Goal: Task Accomplishment & Management: Use online tool/utility

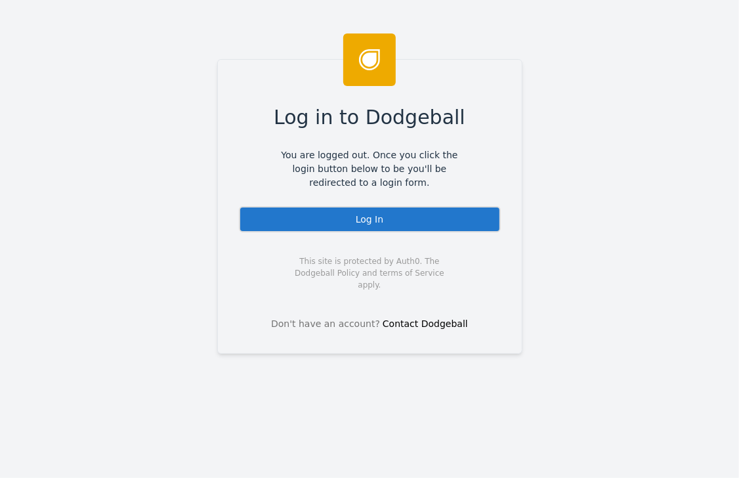
click at [351, 219] on div "Log In" at bounding box center [370, 219] width 262 height 26
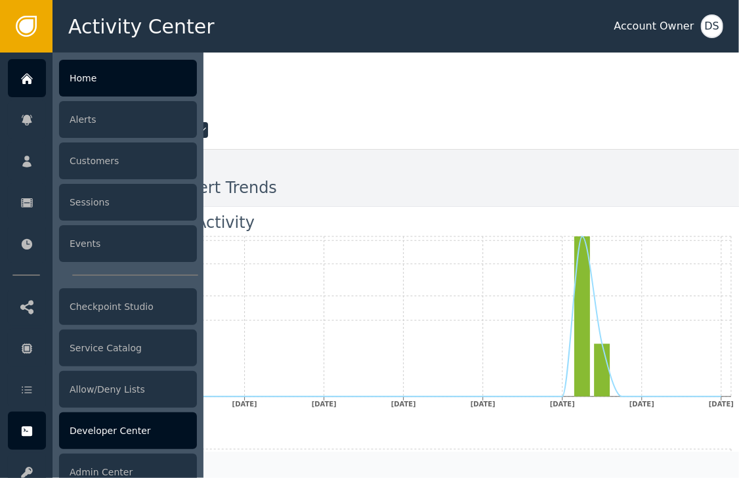
click at [116, 437] on div "Developer Center" at bounding box center [128, 430] width 138 height 37
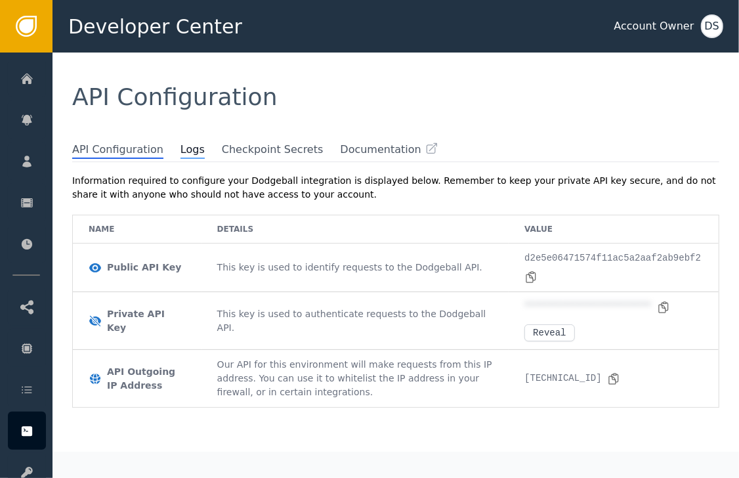
click at [181, 152] on span "Logs" at bounding box center [193, 150] width 24 height 17
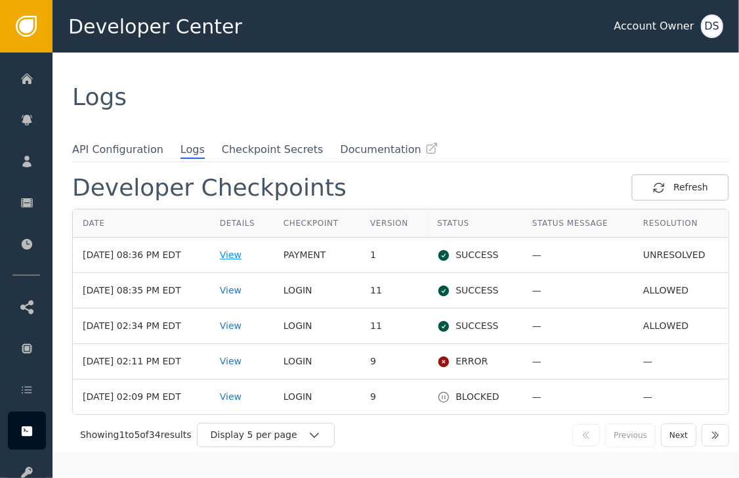
click at [250, 257] on div "View" at bounding box center [242, 255] width 44 height 14
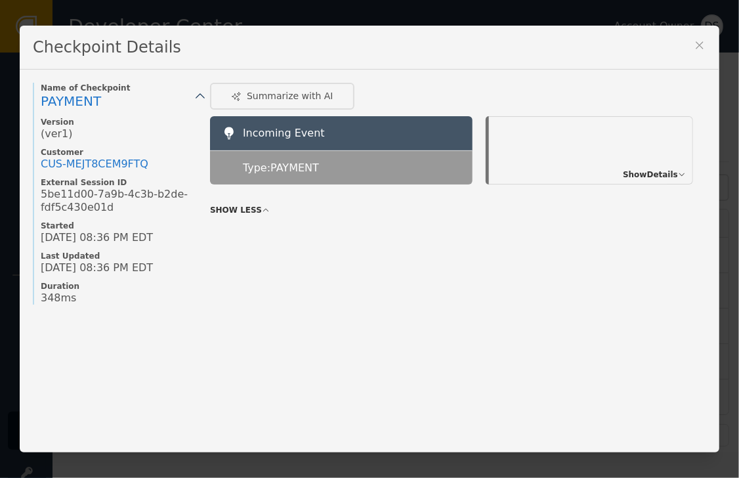
click at [654, 176] on span "Show Details" at bounding box center [650, 175] width 55 height 12
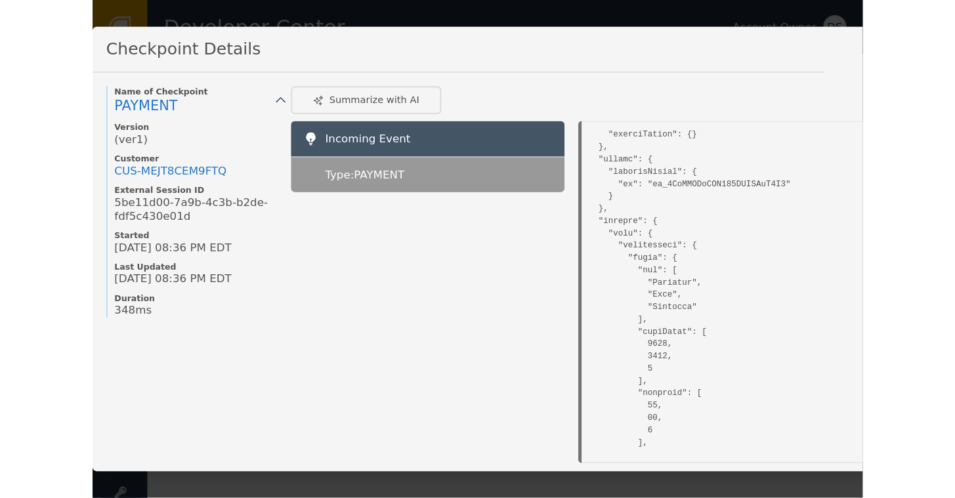
scroll to position [1141, 0]
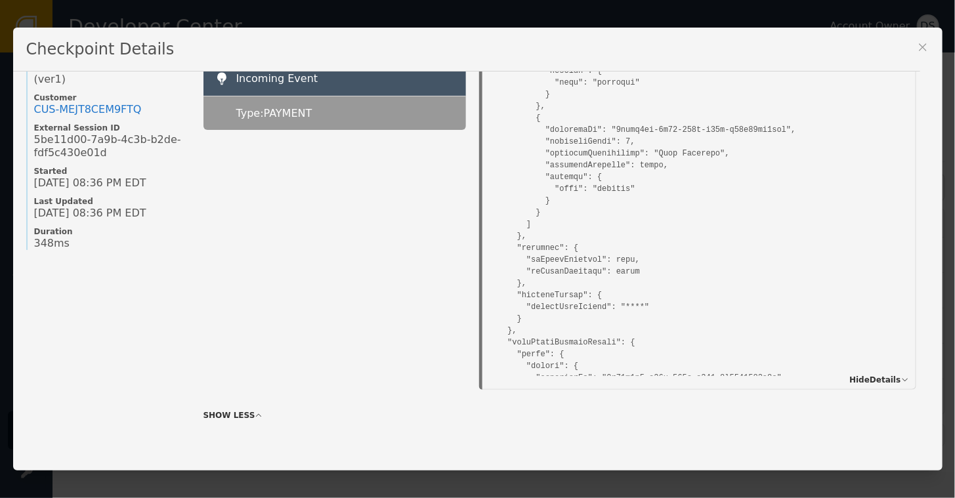
scroll to position [1075, 0]
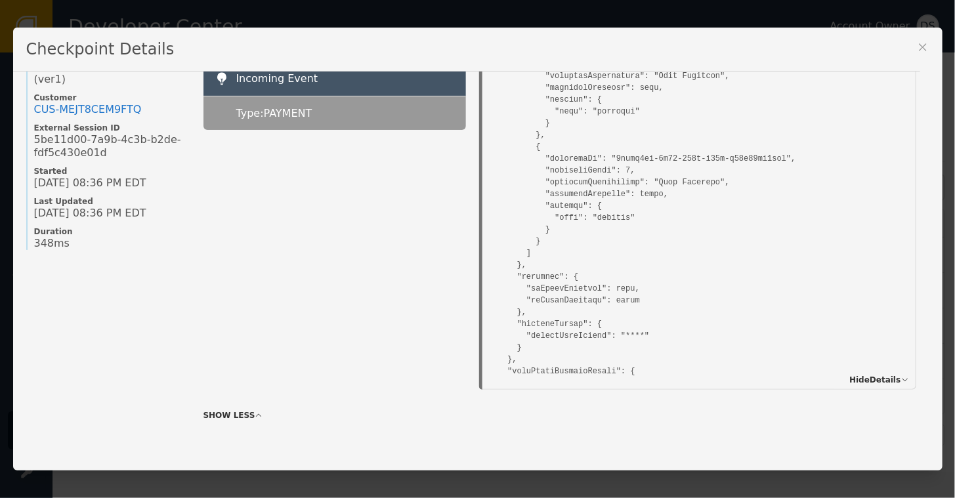
scroll to position [1141, 0]
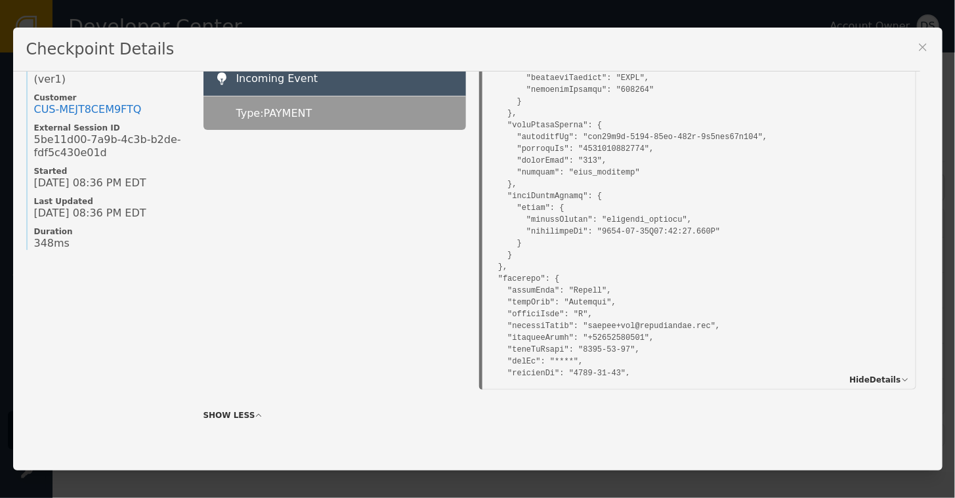
scroll to position [1535, 0]
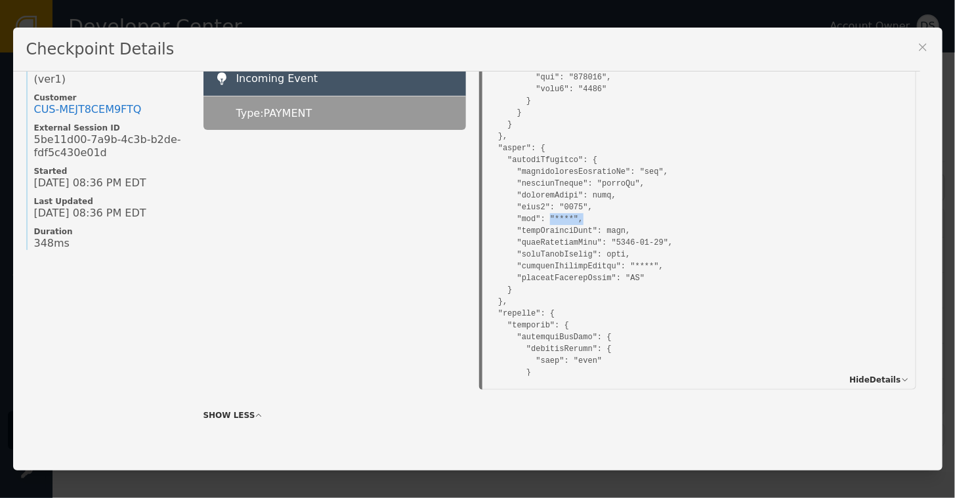
drag, startPoint x: 535, startPoint y: 215, endPoint x: 566, endPoint y: 215, distance: 31.5
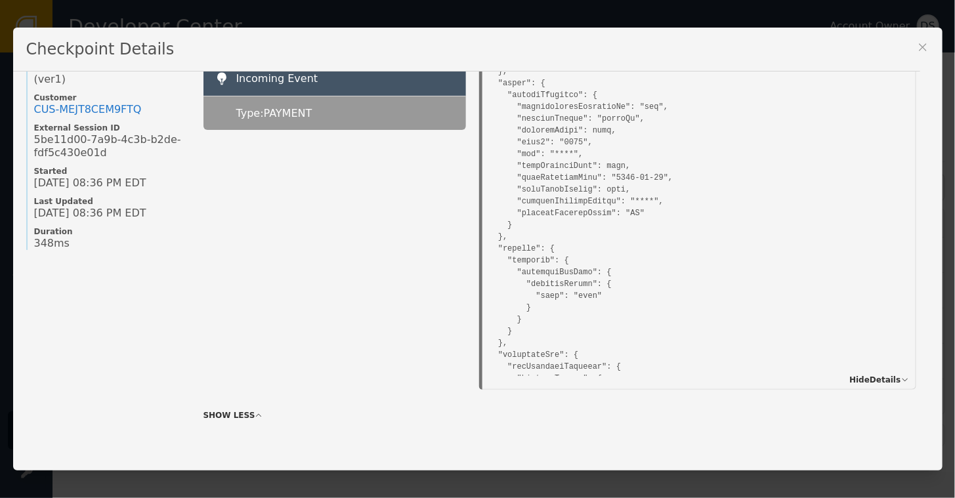
scroll to position [4493, 0]
click at [739, 45] on icon at bounding box center [923, 47] width 13 height 13
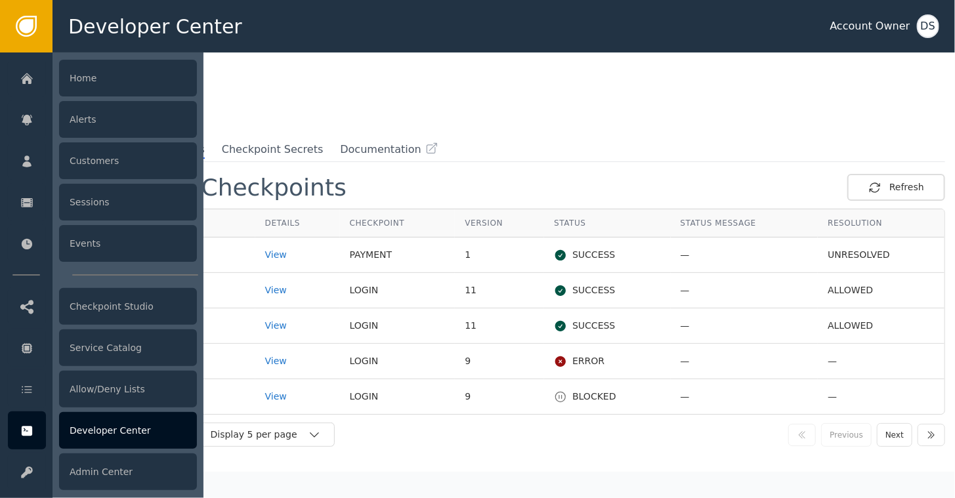
click at [96, 435] on div "Developer Center" at bounding box center [128, 430] width 138 height 37
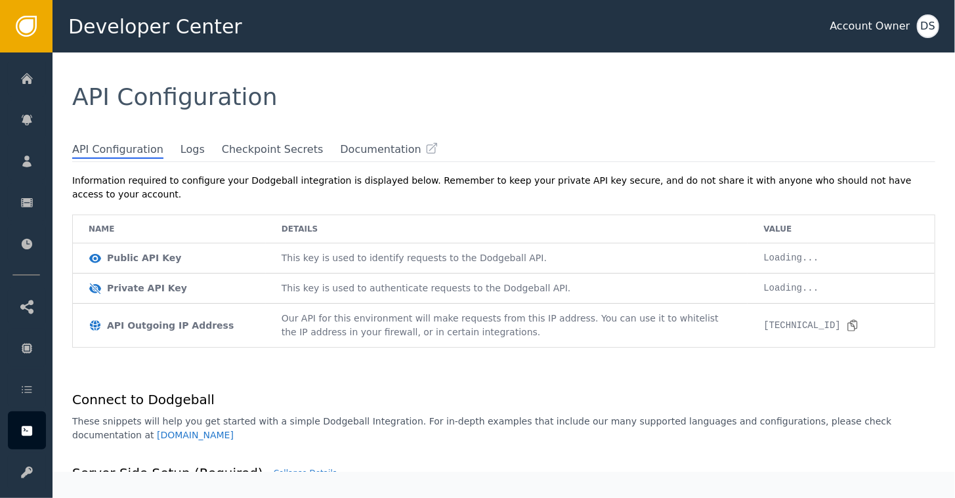
click at [358, 106] on div "API Configuration" at bounding box center [504, 97] width 864 height 24
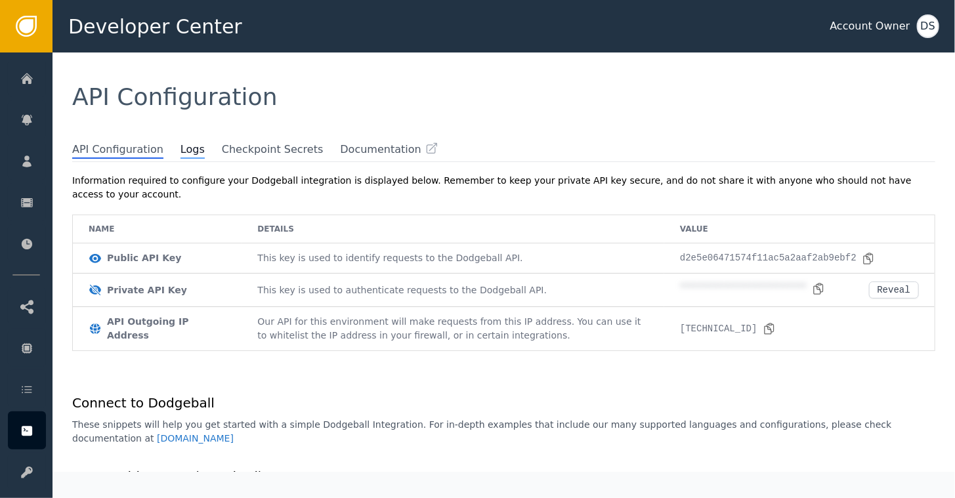
click at [181, 156] on span "Logs" at bounding box center [193, 150] width 24 height 17
